Goal: Task Accomplishment & Management: Manage account settings

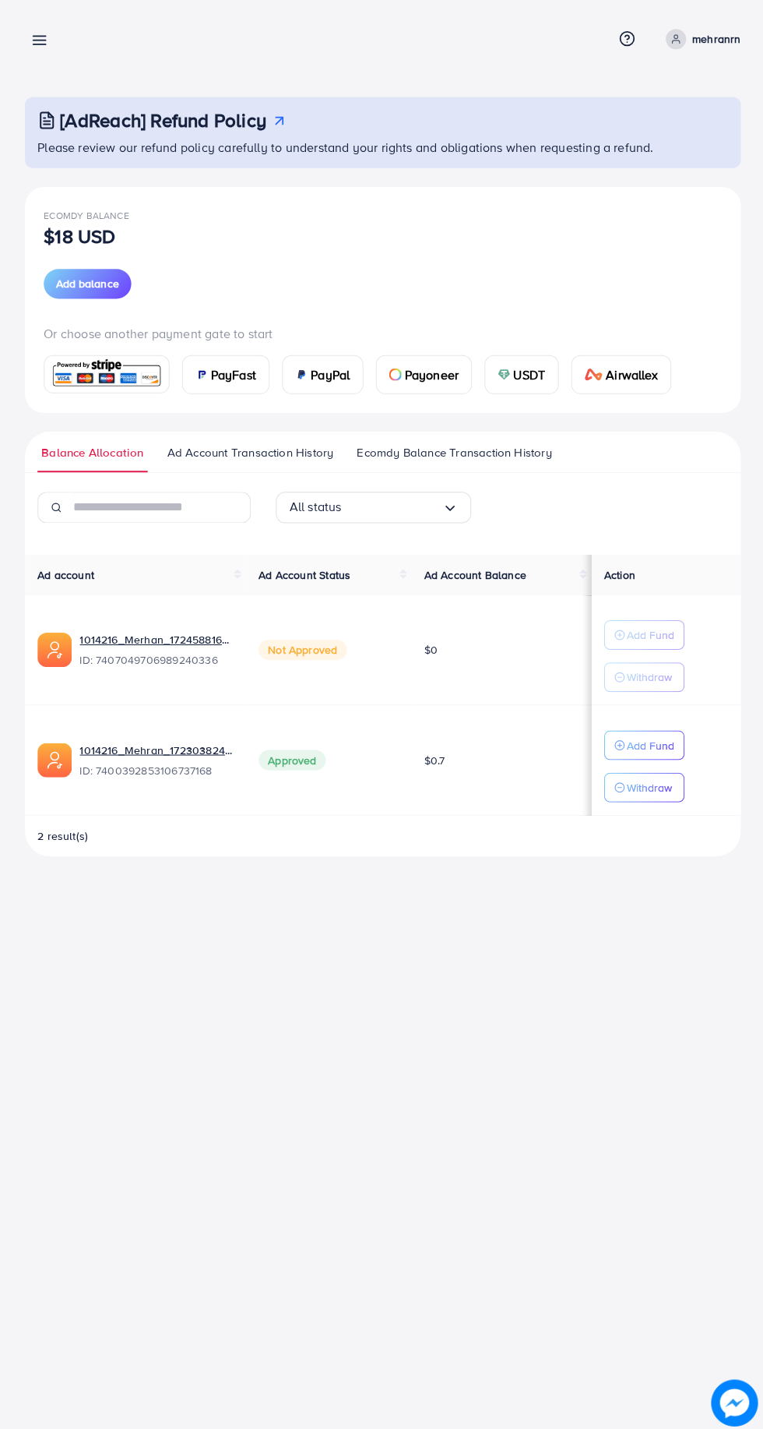
click at [640, 746] on p "Add Fund" at bounding box center [649, 742] width 48 height 19
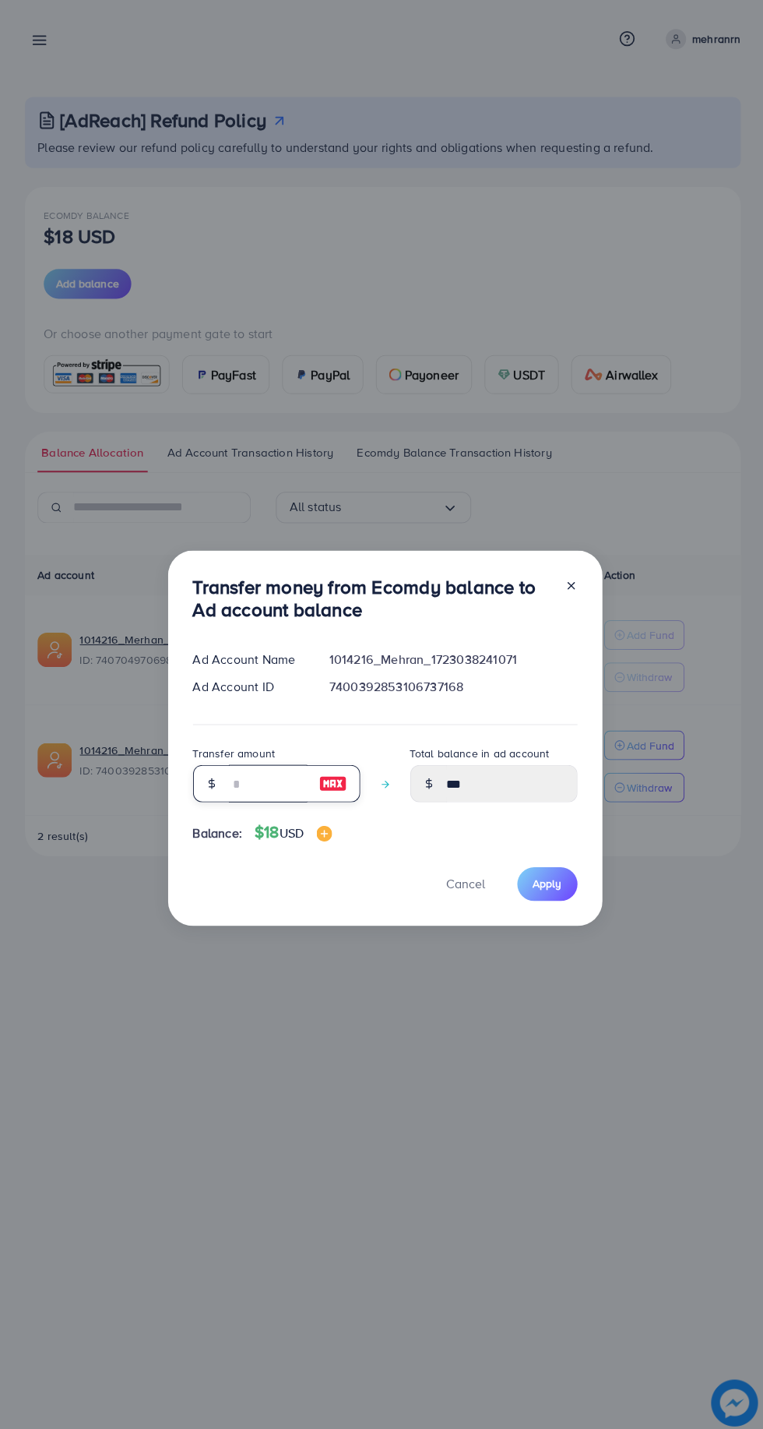
click at [251, 788] on input "number" at bounding box center [267, 780] width 78 height 37
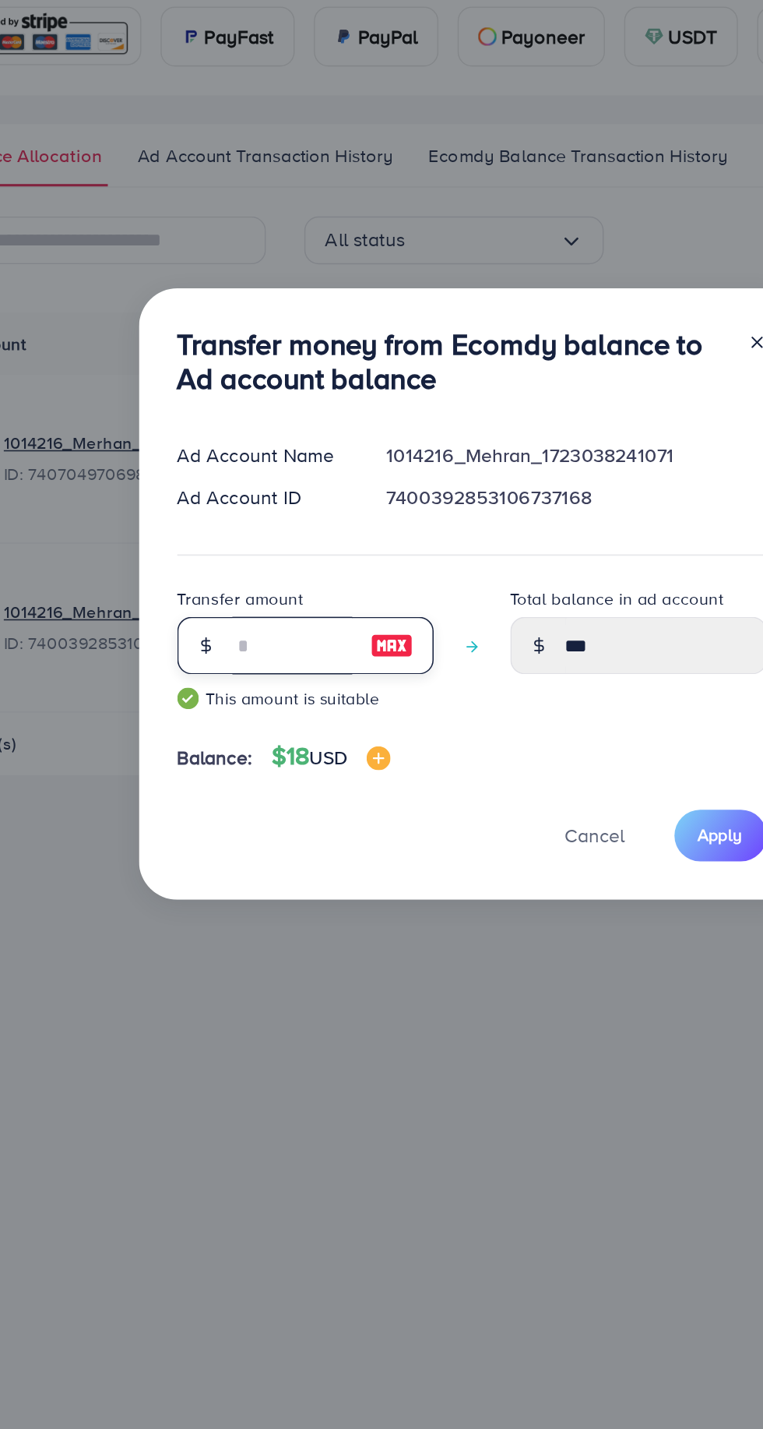
type input "**"
click at [548, 889] on span "Apply" at bounding box center [545, 892] width 29 height 16
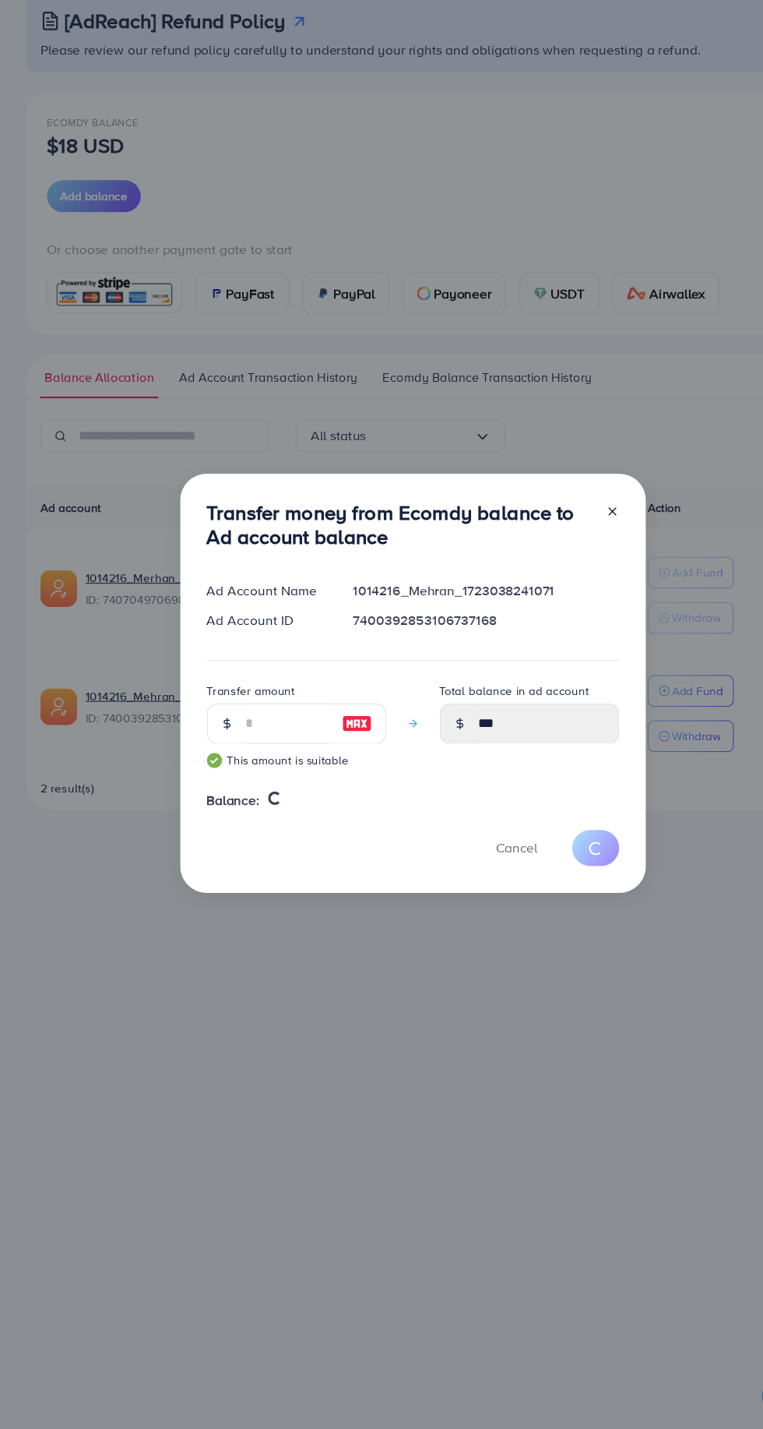
scroll to position [4, 0]
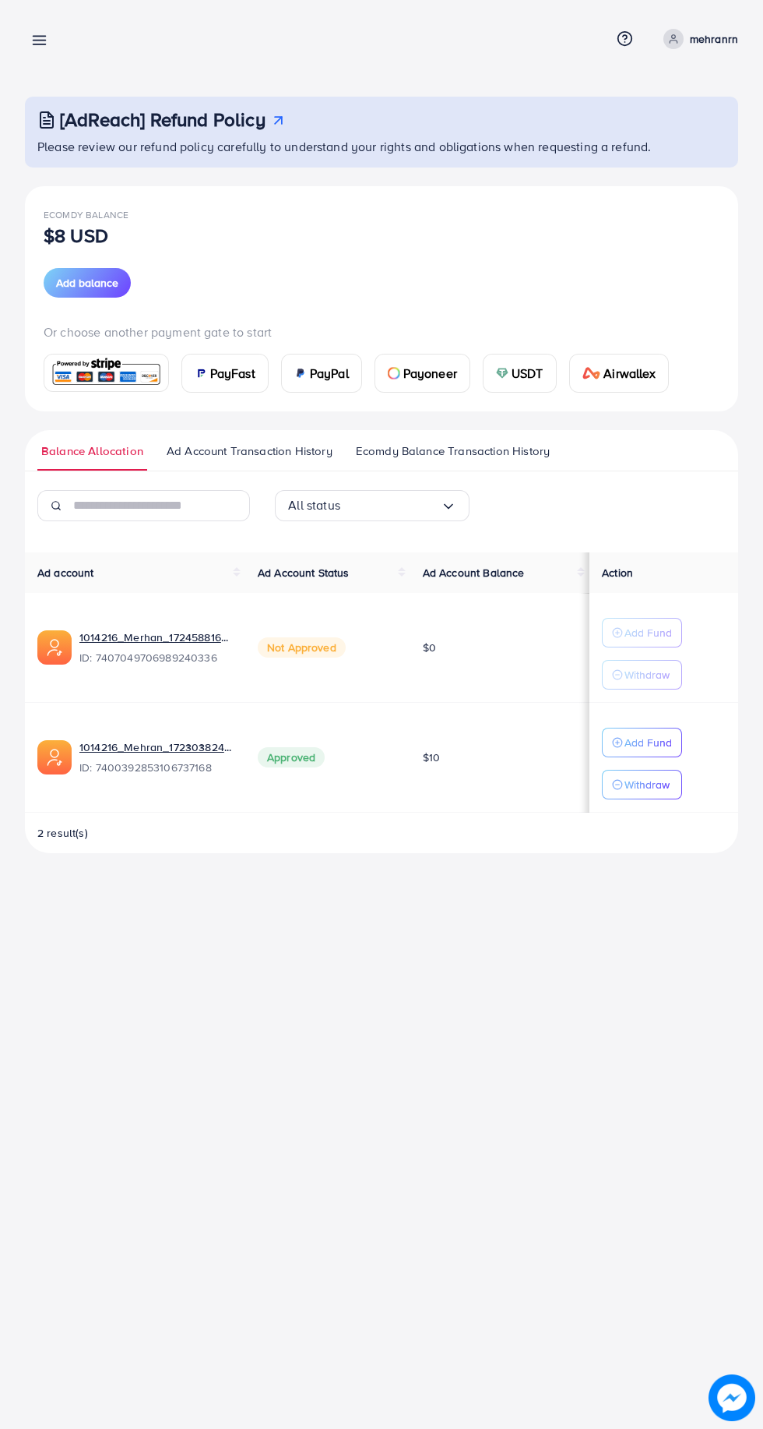
click at [655, 787] on p "Withdraw" at bounding box center [647, 784] width 45 height 19
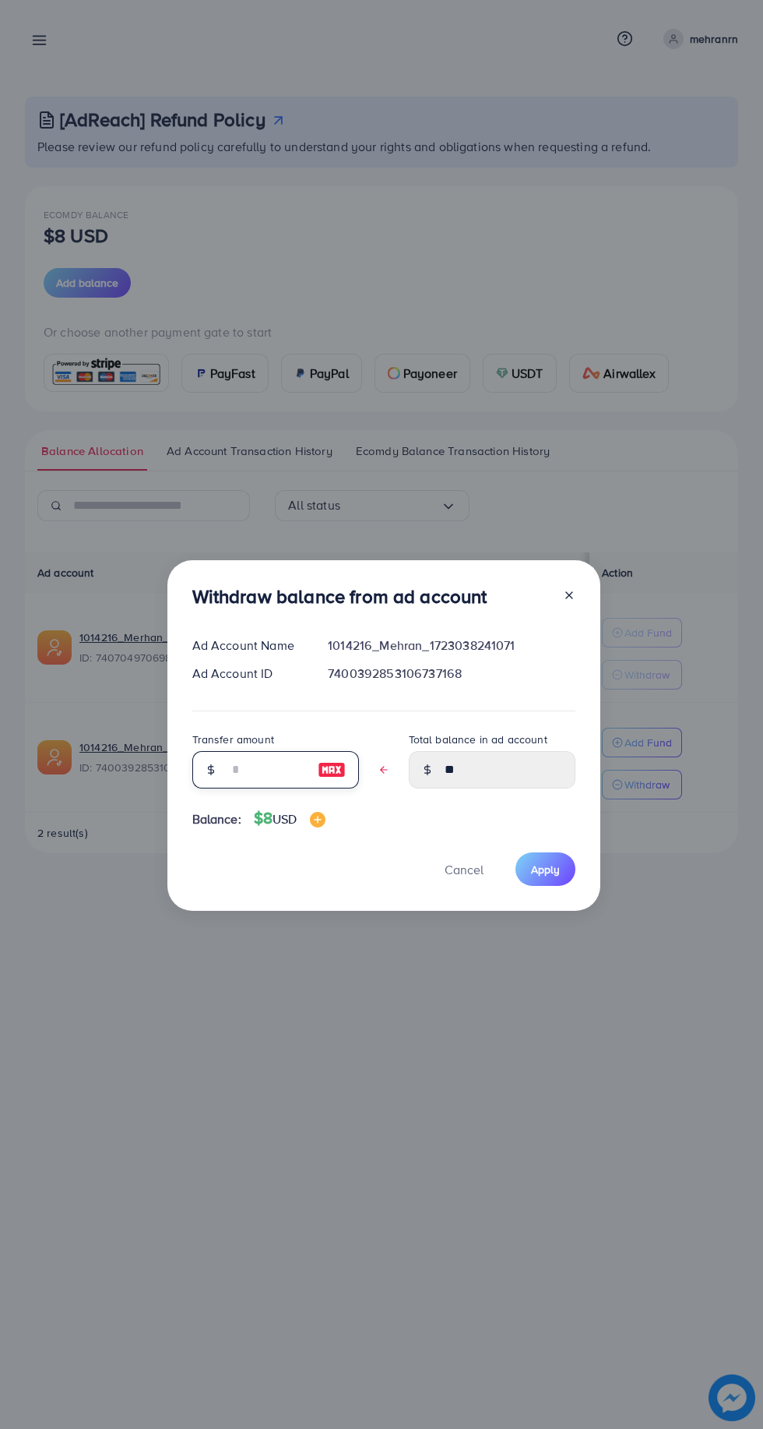
click at [259, 769] on input "text" at bounding box center [267, 769] width 78 height 37
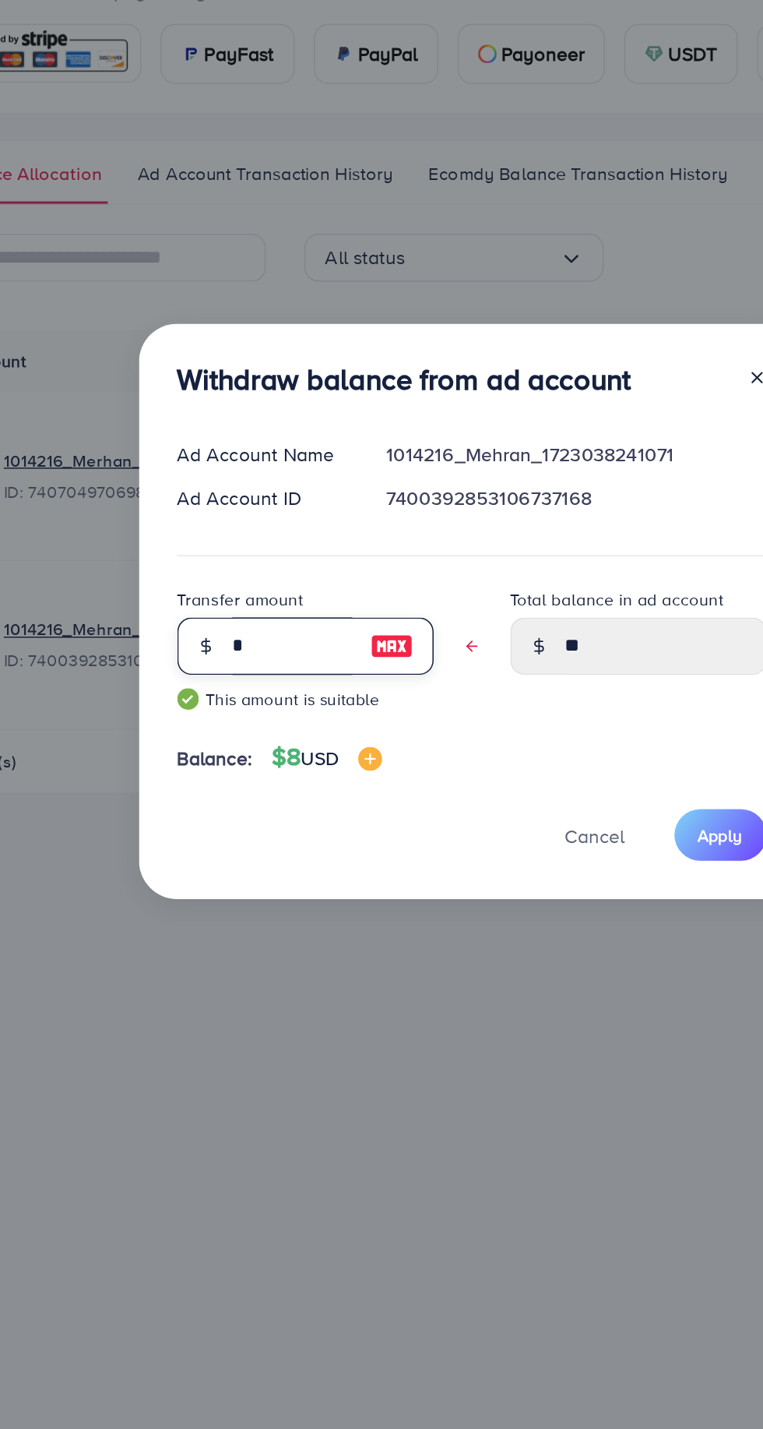
type input "*"
click at [546, 880] on span "Apply" at bounding box center [545, 881] width 29 height 16
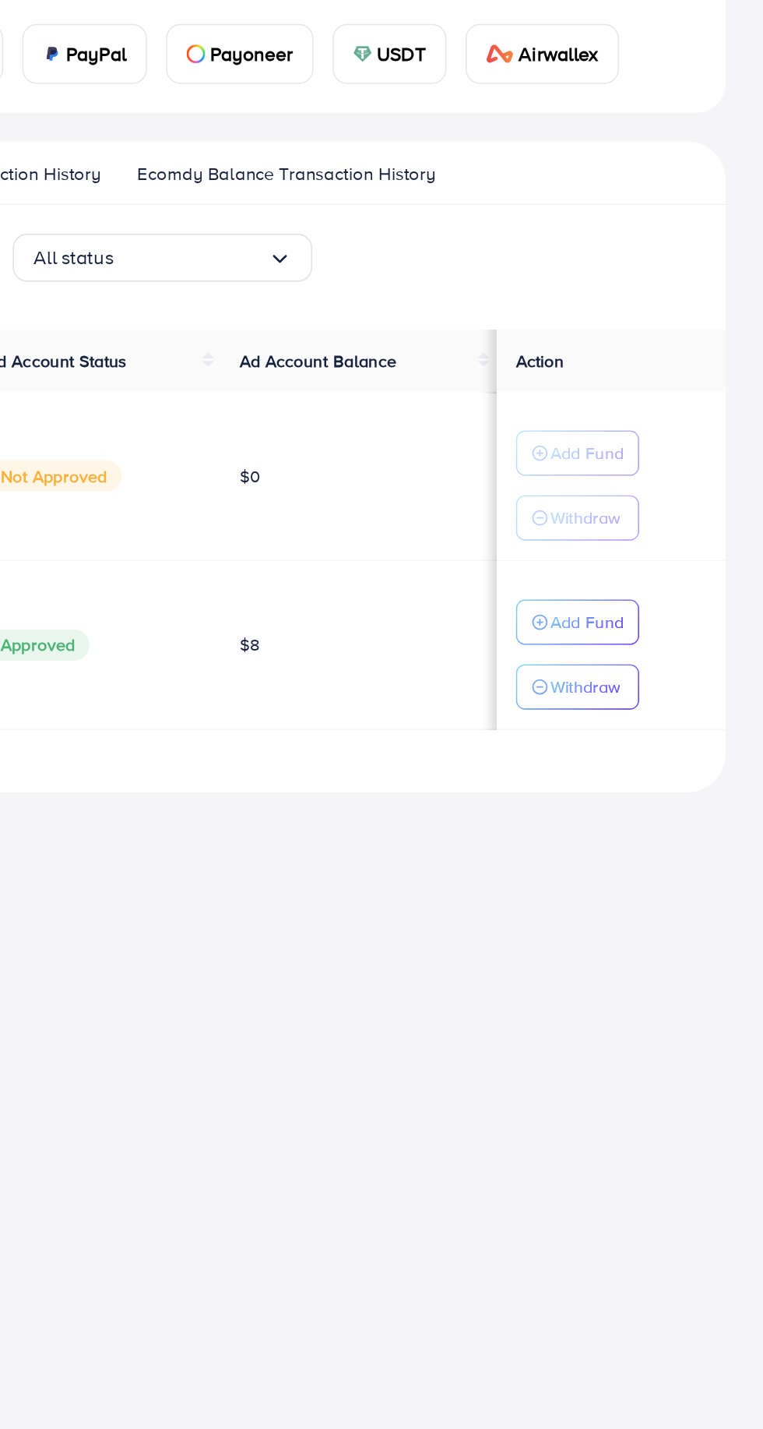
scroll to position [0, 0]
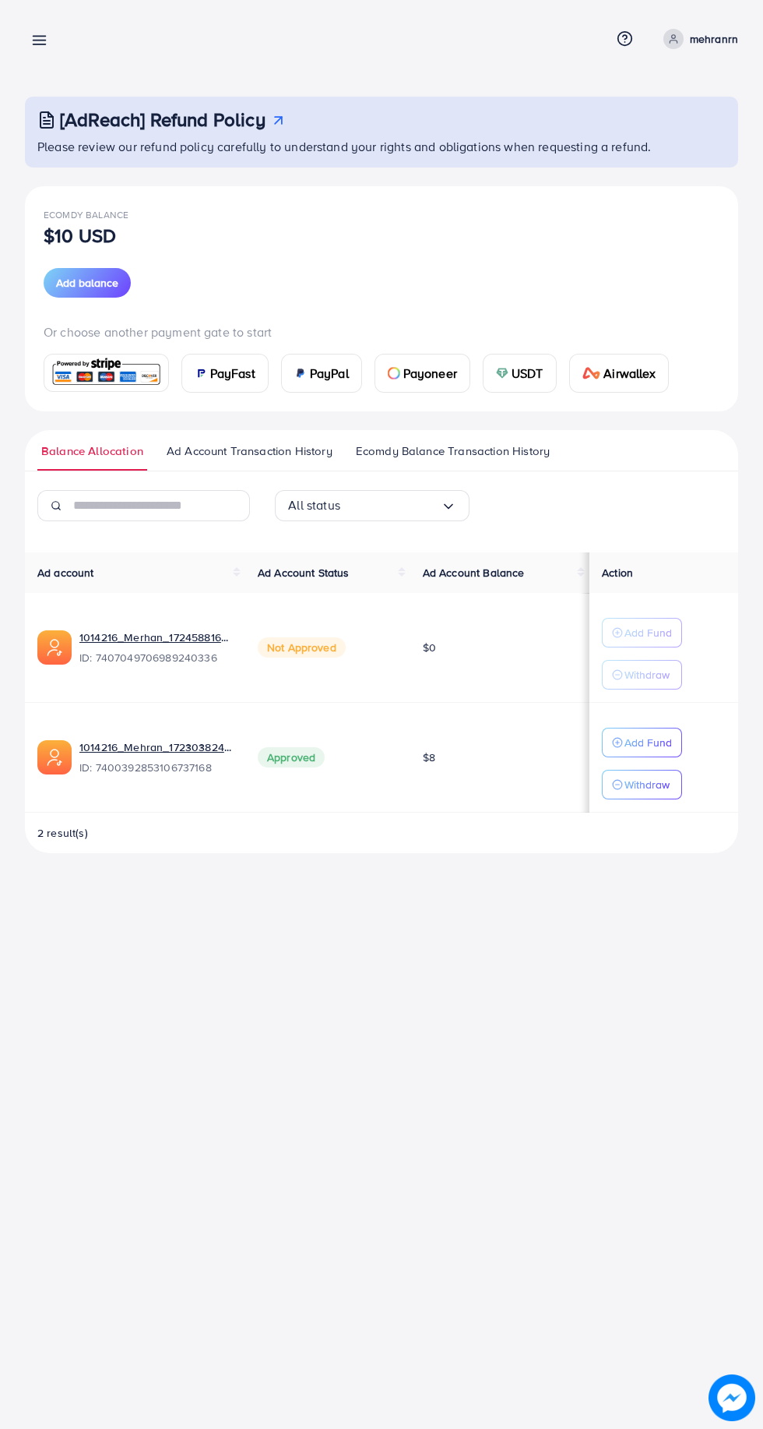
click at [653, 742] on p "Add Fund" at bounding box center [649, 742] width 48 height 19
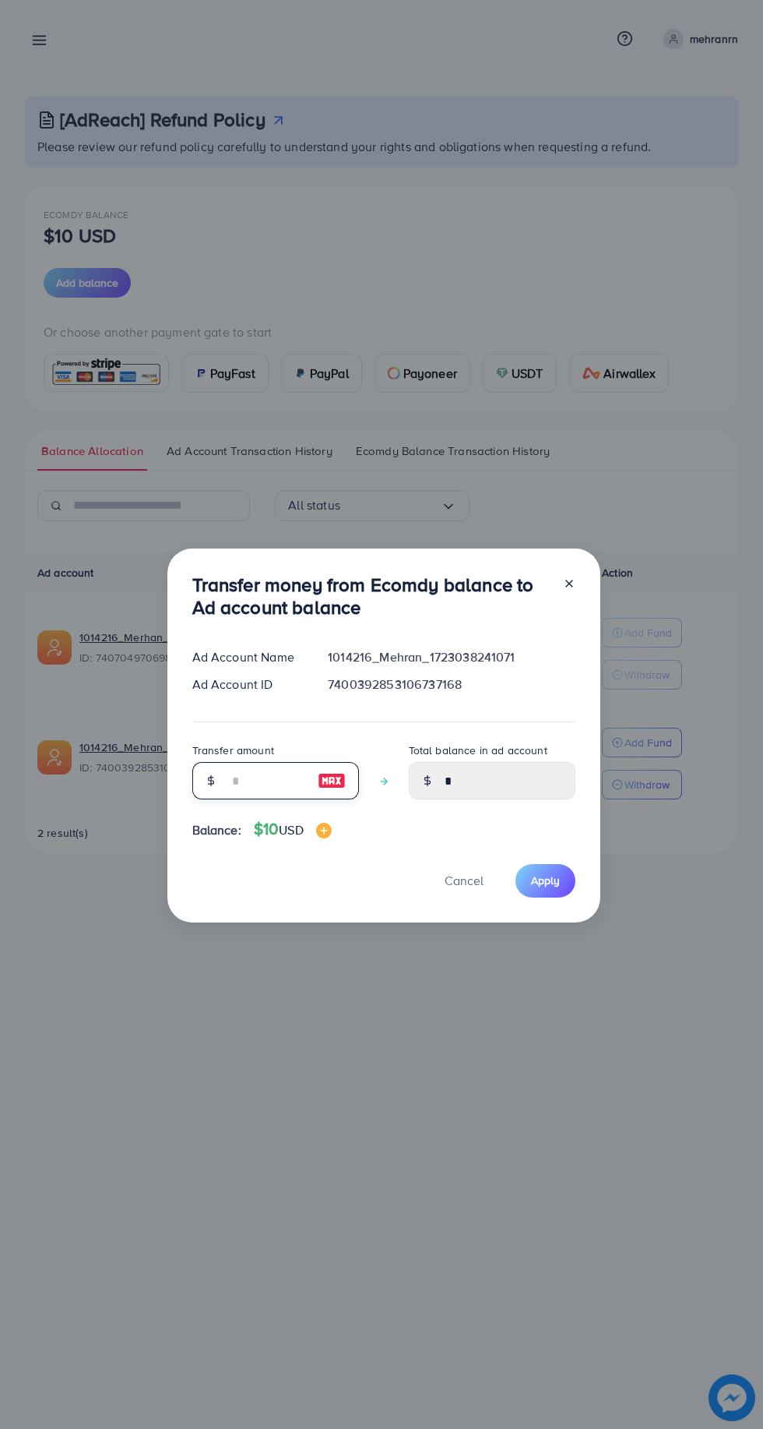
click at [240, 782] on input "number" at bounding box center [267, 780] width 78 height 37
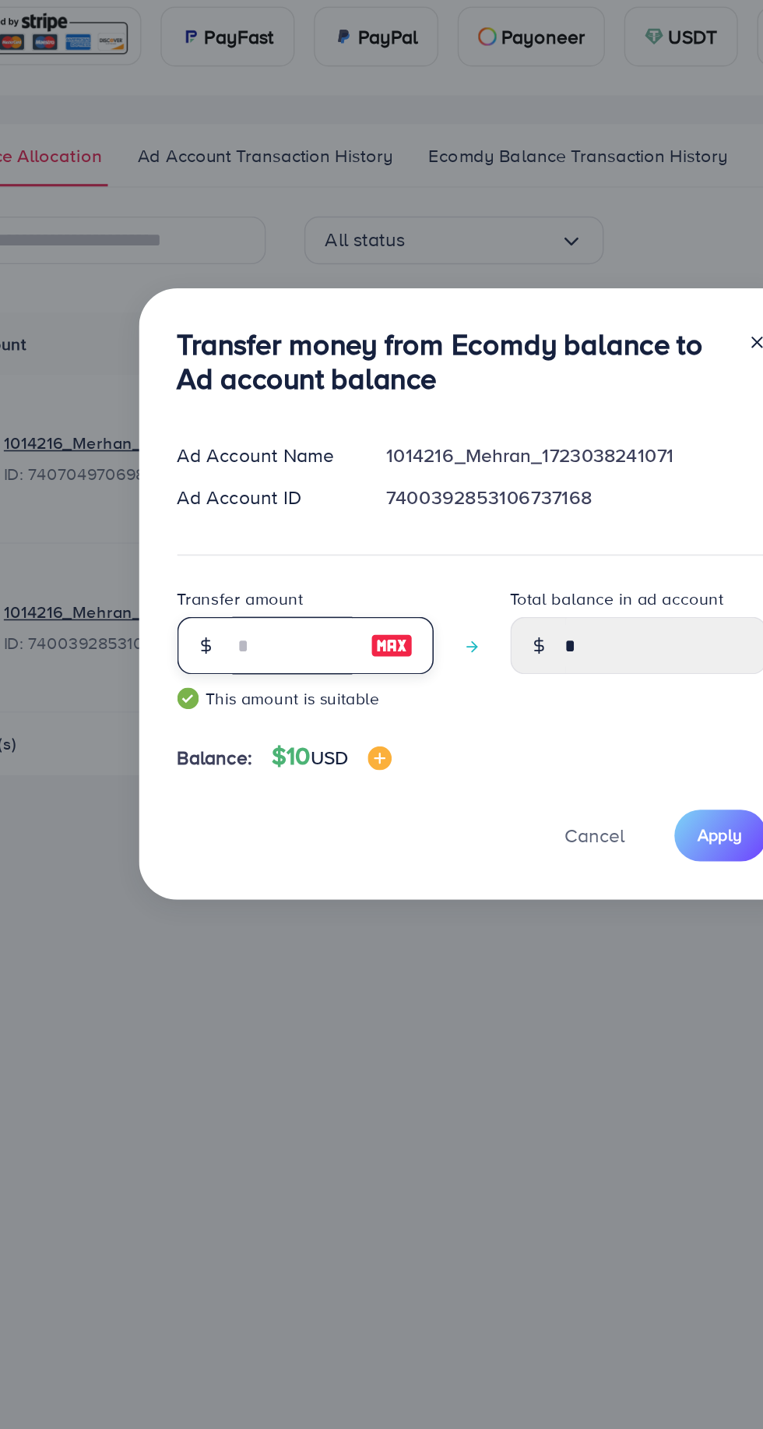
type input "**"
click at [544, 890] on span "Apply" at bounding box center [545, 892] width 29 height 16
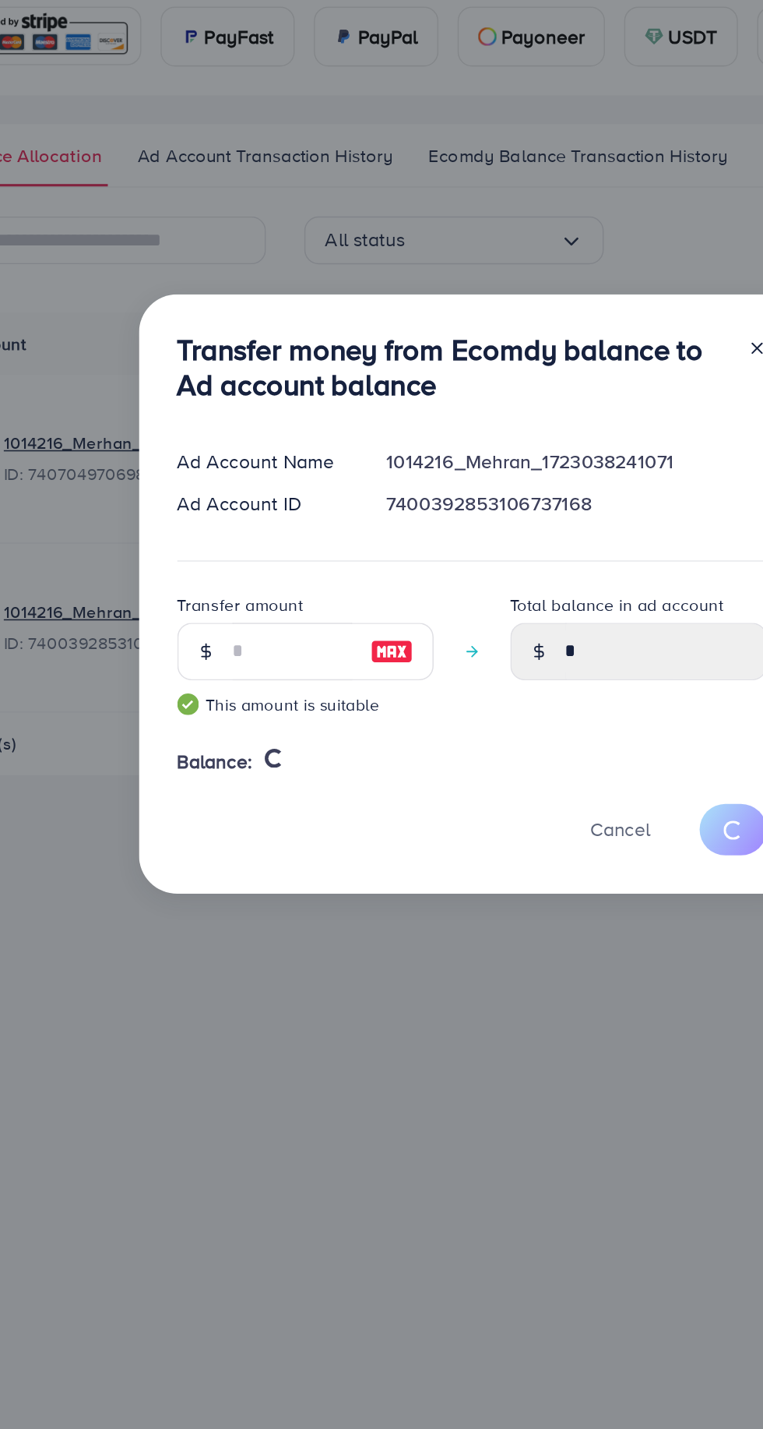
scroll to position [21, 0]
